Goal: Information Seeking & Learning: Learn about a topic

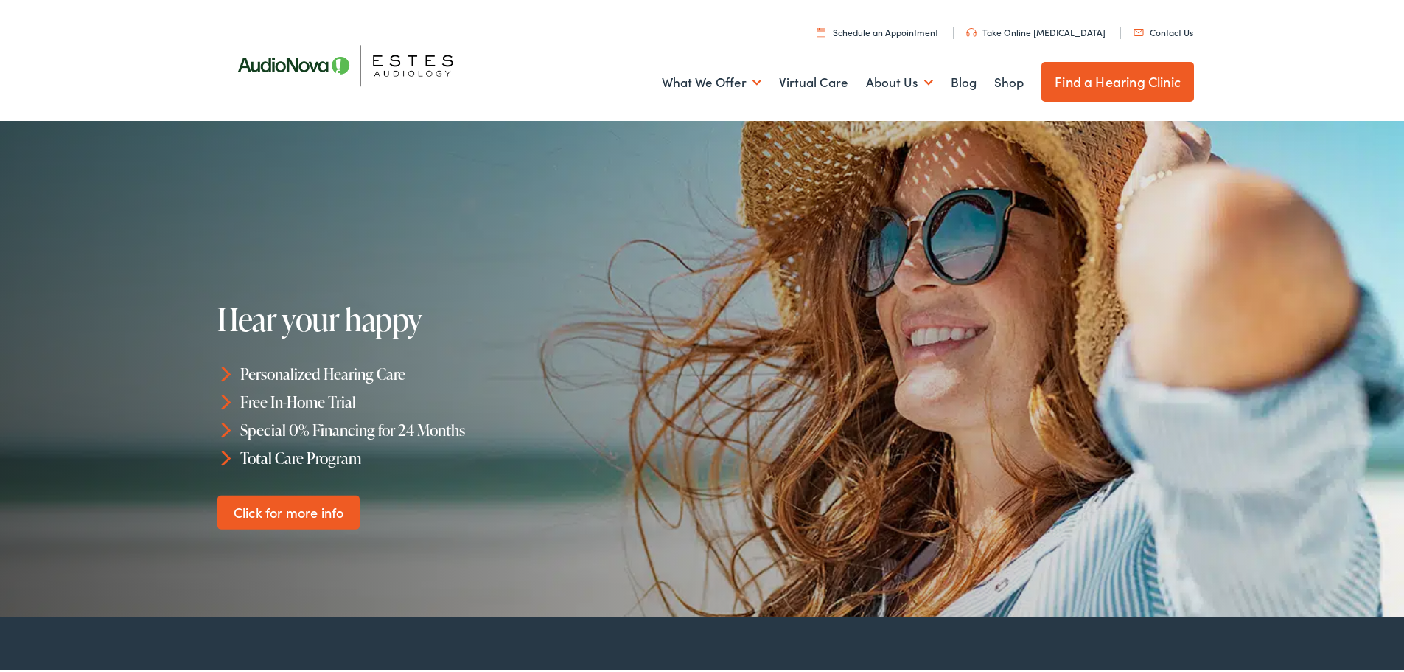
click at [272, 65] on img at bounding box center [353, 62] width 265 height 94
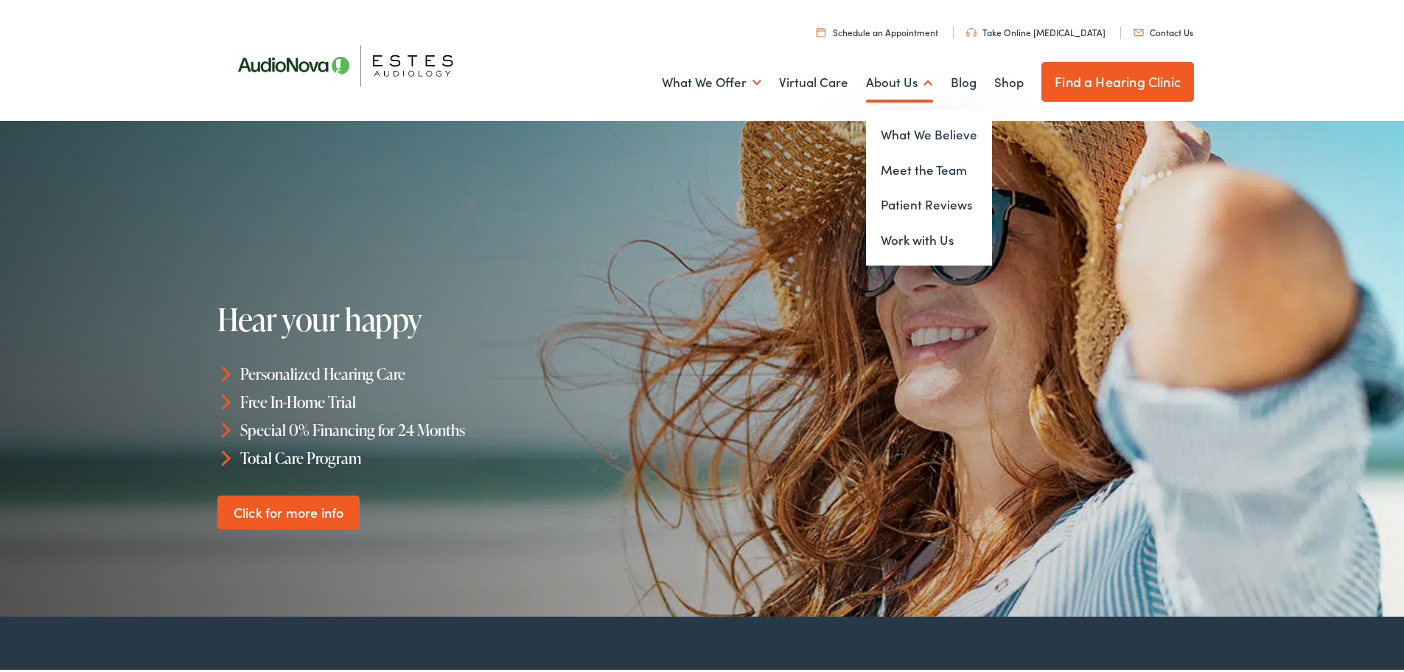
click at [889, 79] on link "About Us" at bounding box center [899, 79] width 67 height 55
click at [892, 134] on link "What We Believe" at bounding box center [929, 131] width 126 height 35
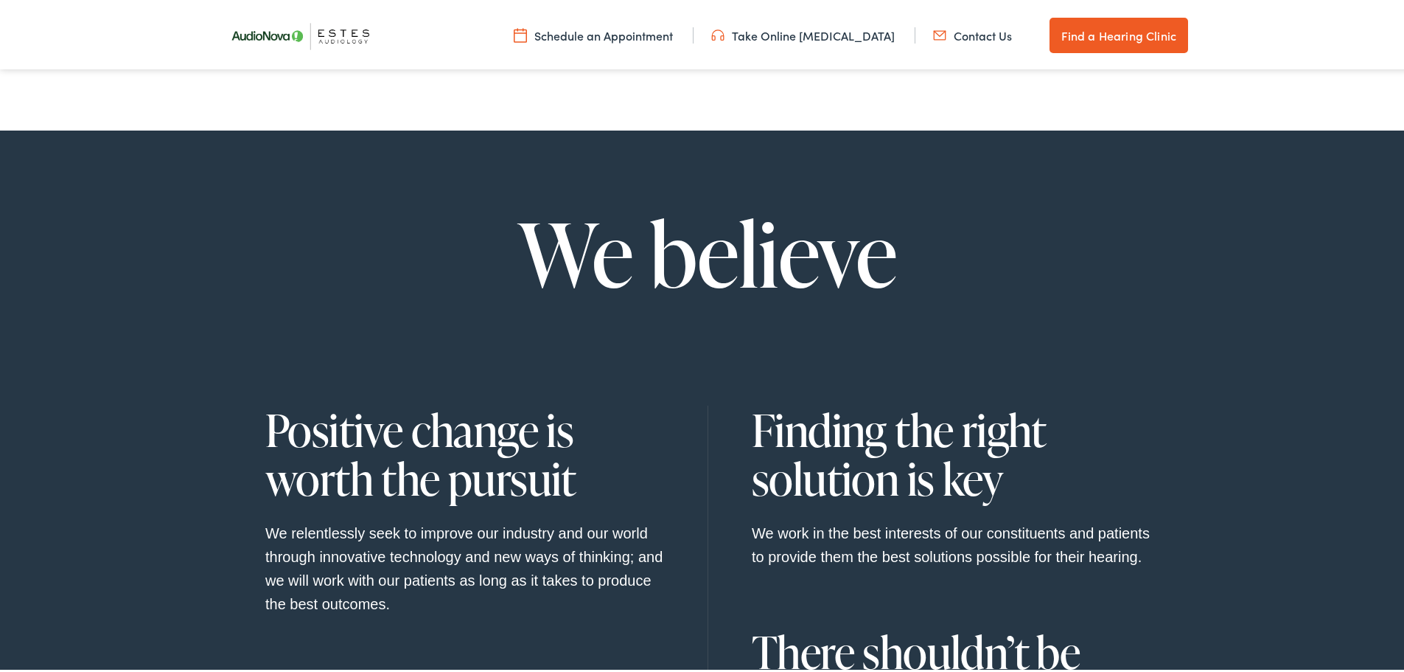
scroll to position [946, 0]
